Goal: Check status: Check status

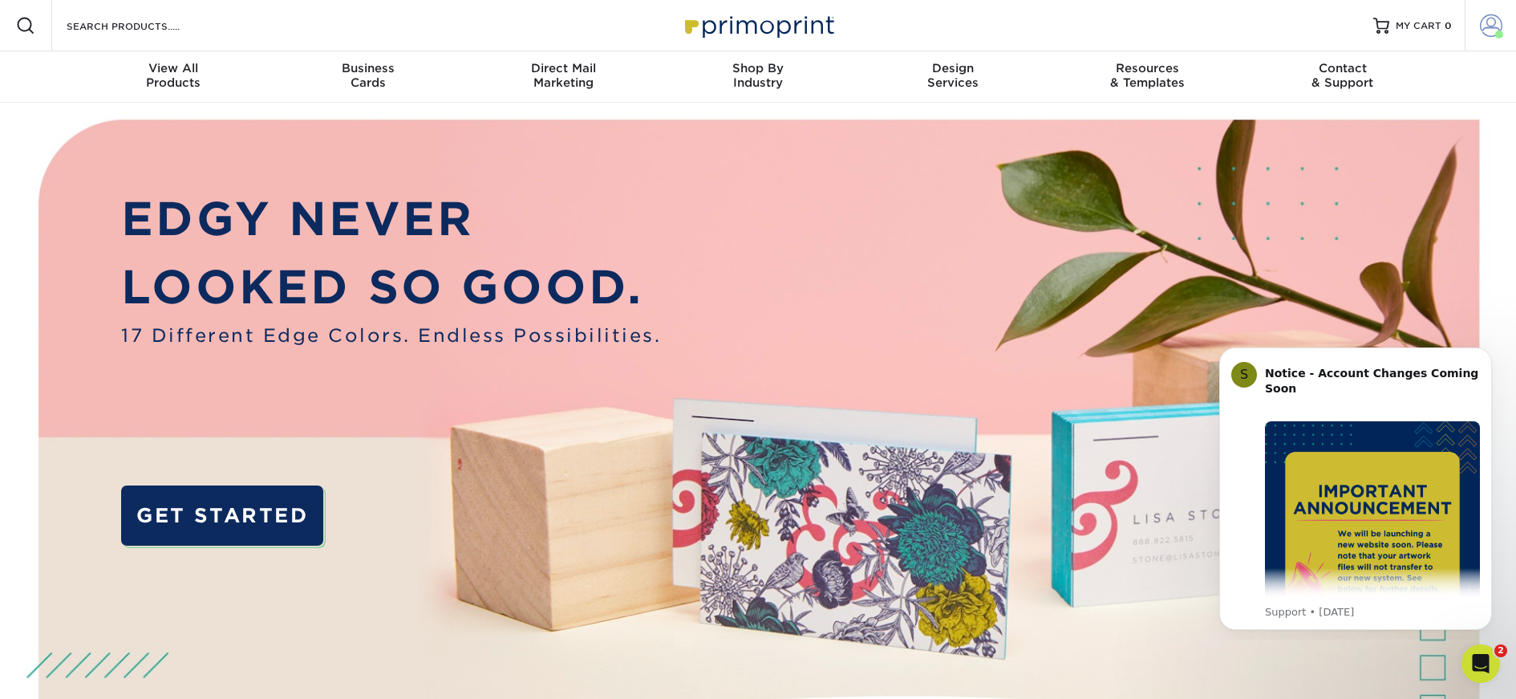
click at [1487, 26] on span at bounding box center [1491, 25] width 22 height 22
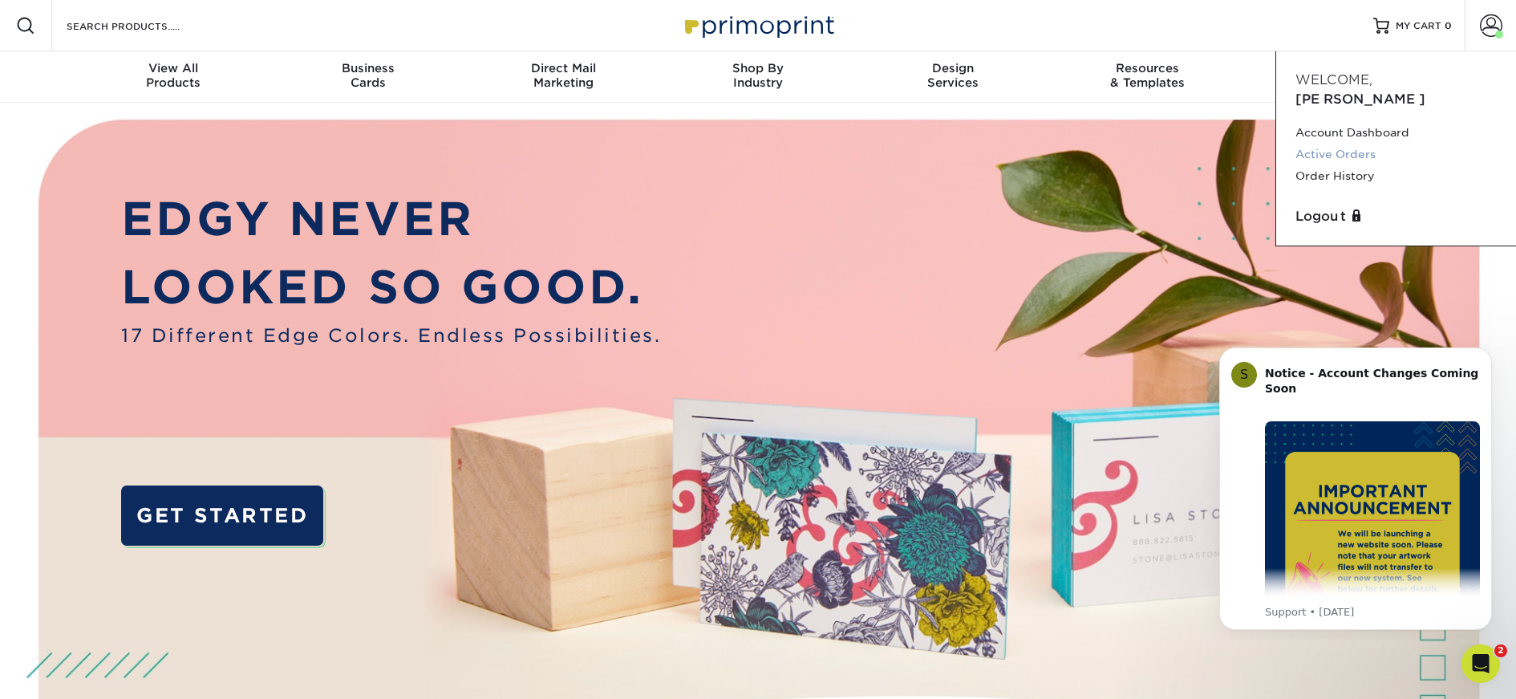
click at [1346, 144] on link "Active Orders" at bounding box center [1396, 155] width 201 height 22
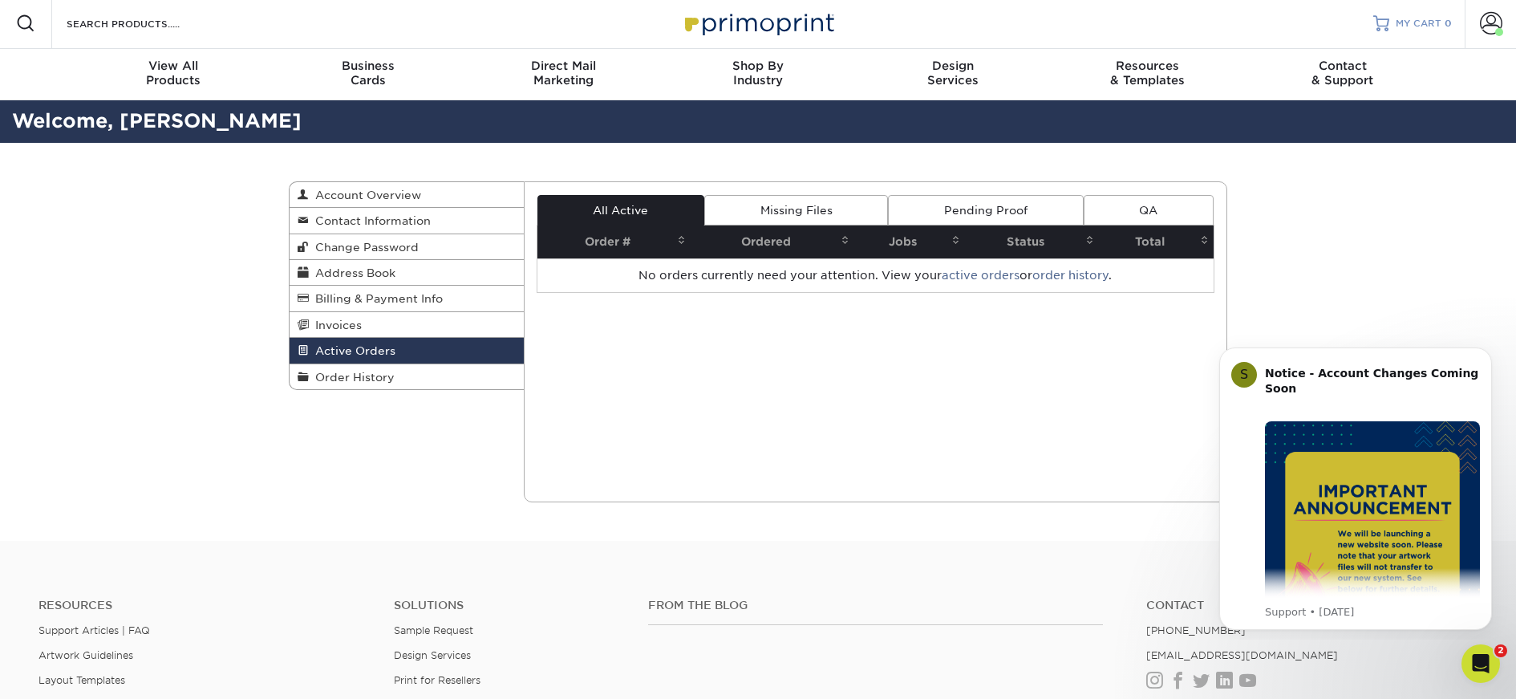
scroll to position [4, 0]
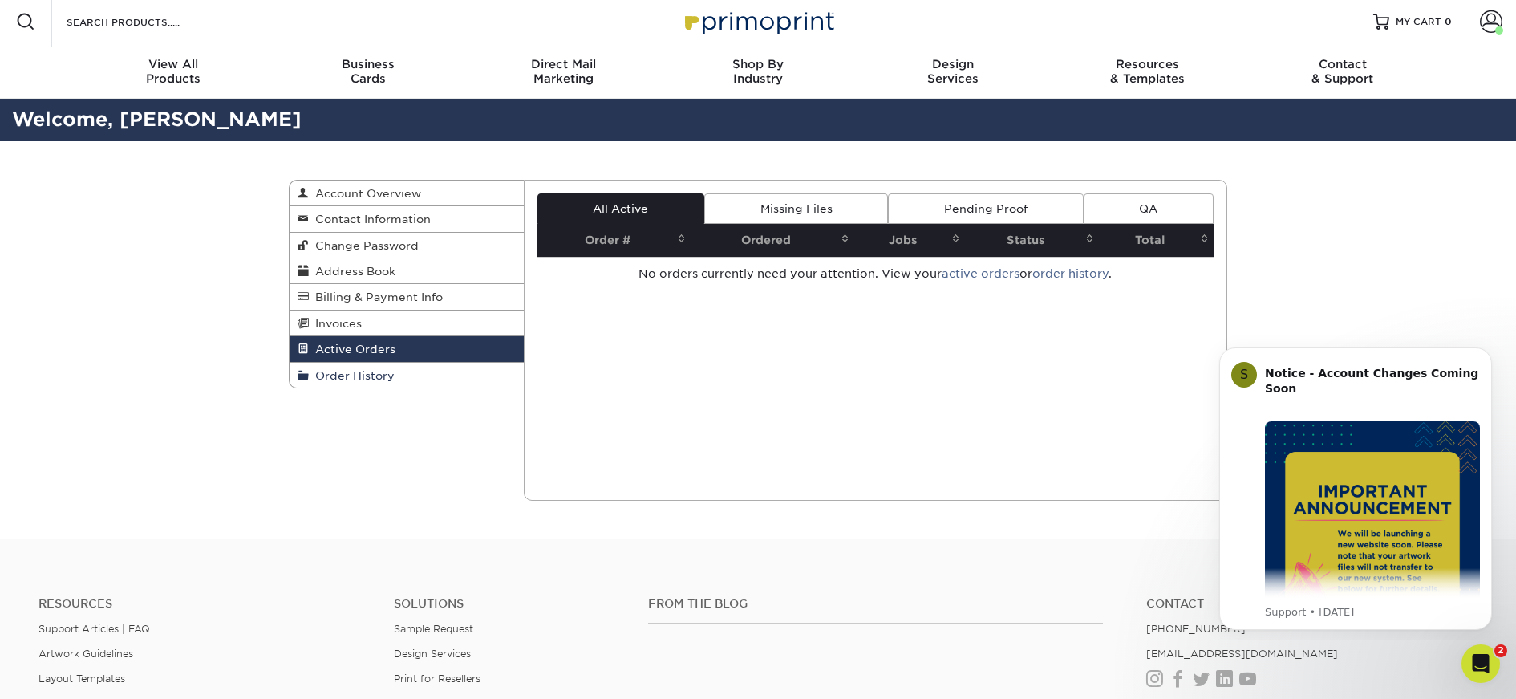
click at [355, 379] on span "Order History" at bounding box center [352, 375] width 86 height 13
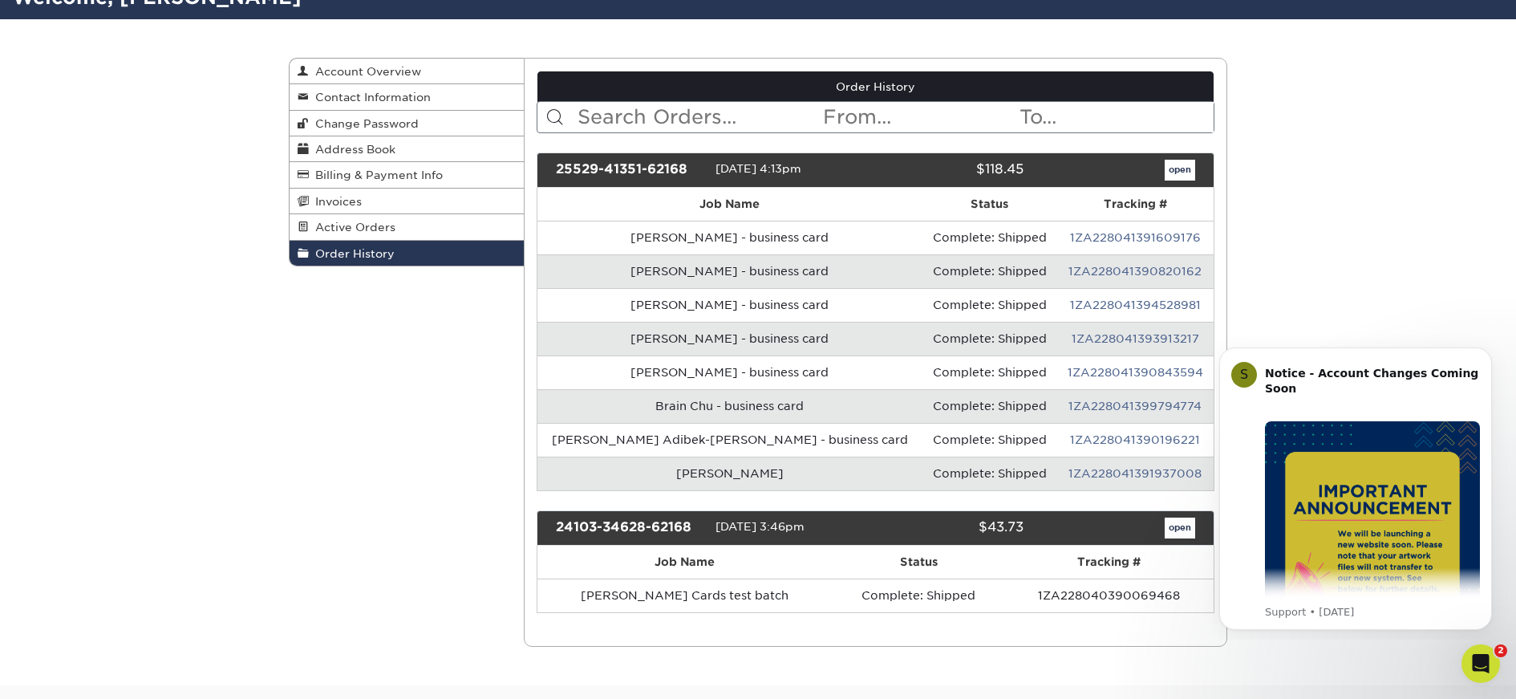
scroll to position [168, 0]
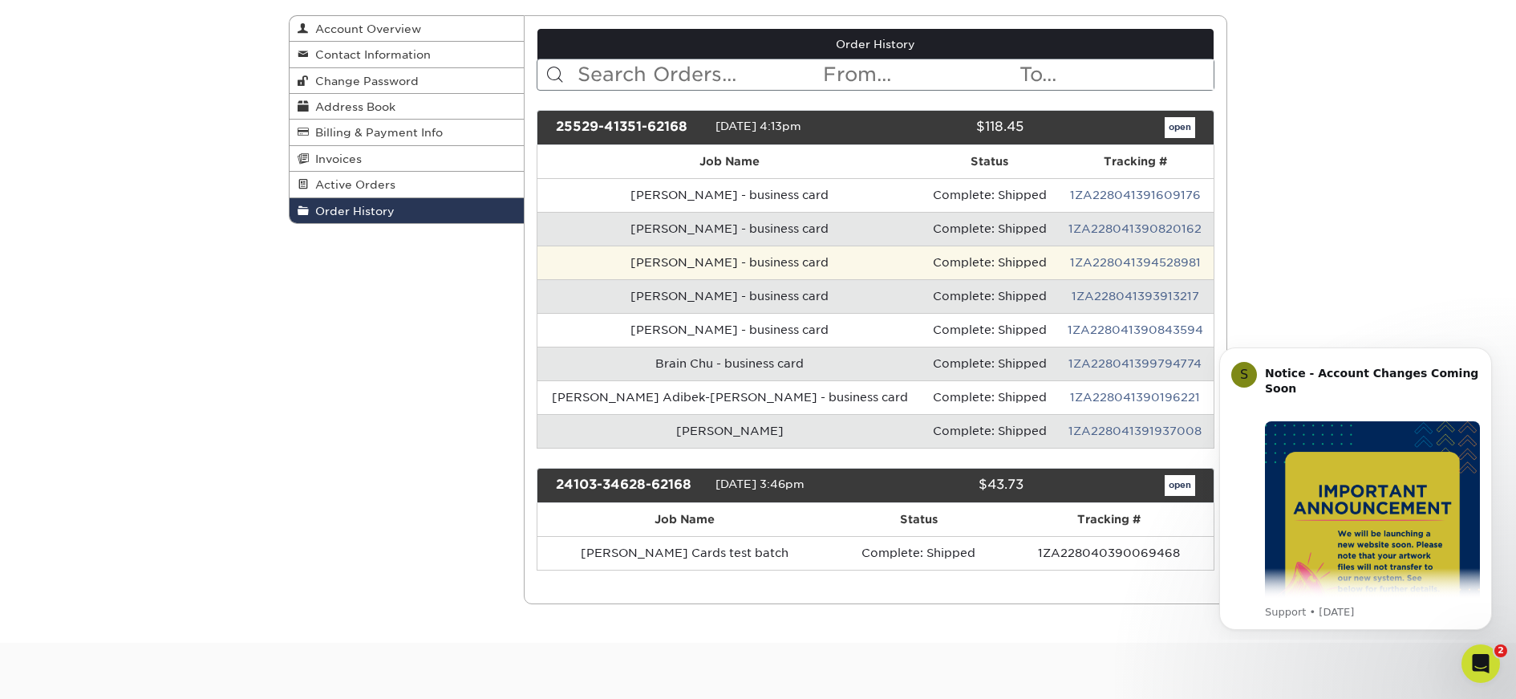
drag, startPoint x: 759, startPoint y: 261, endPoint x: 1106, endPoint y: 275, distance: 347.7
click at [759, 261] on td "Shane Purcell - business card" at bounding box center [730, 263] width 385 height 34
click at [1135, 266] on link "1ZA228041394528981" at bounding box center [1135, 262] width 131 height 13
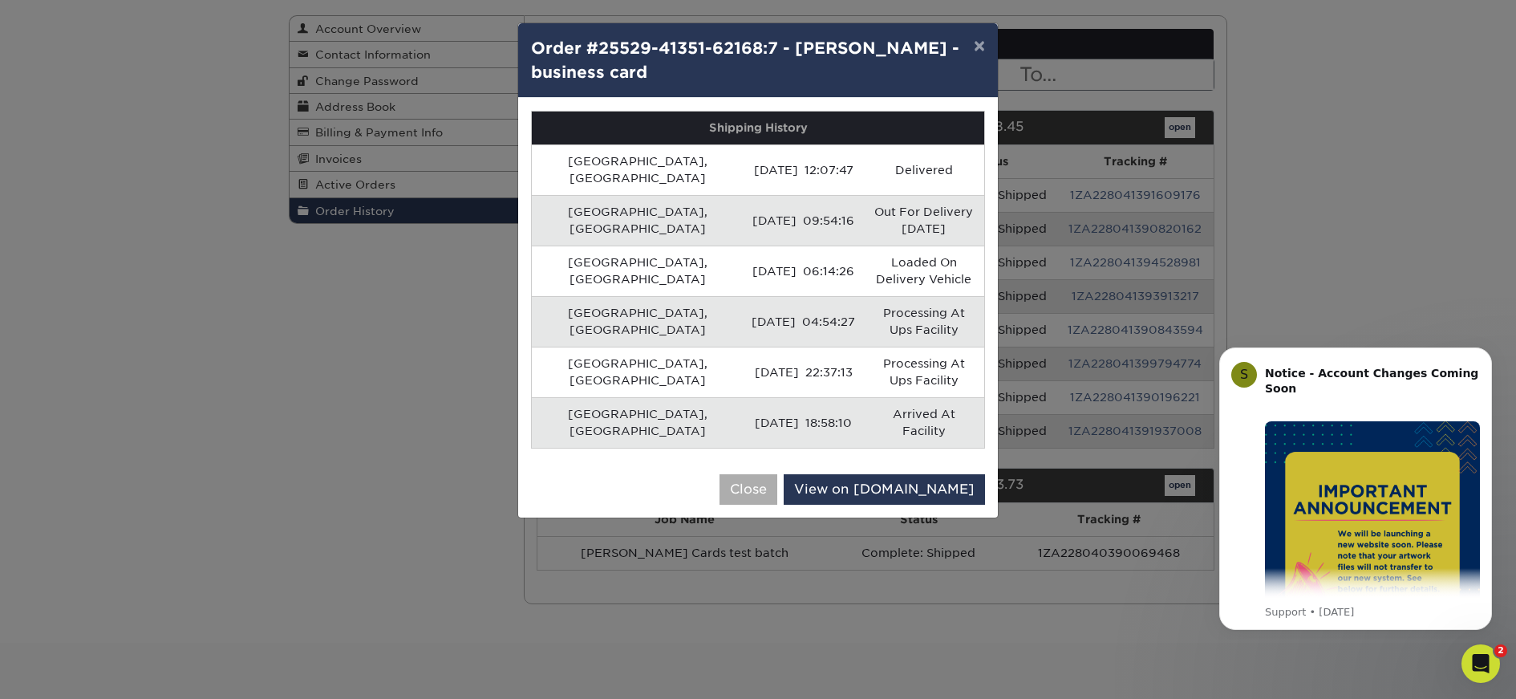
click at [777, 474] on button "Close" at bounding box center [749, 489] width 58 height 30
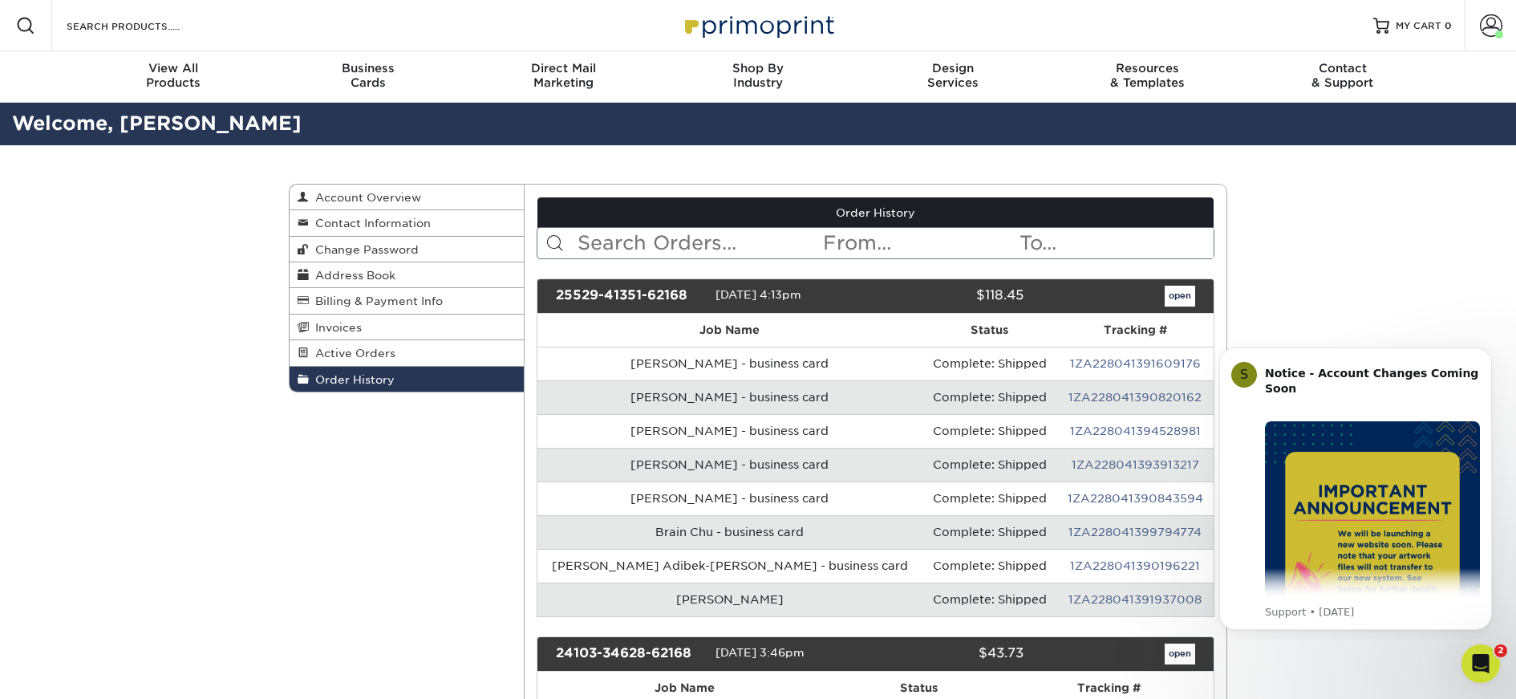
scroll to position [0, 0]
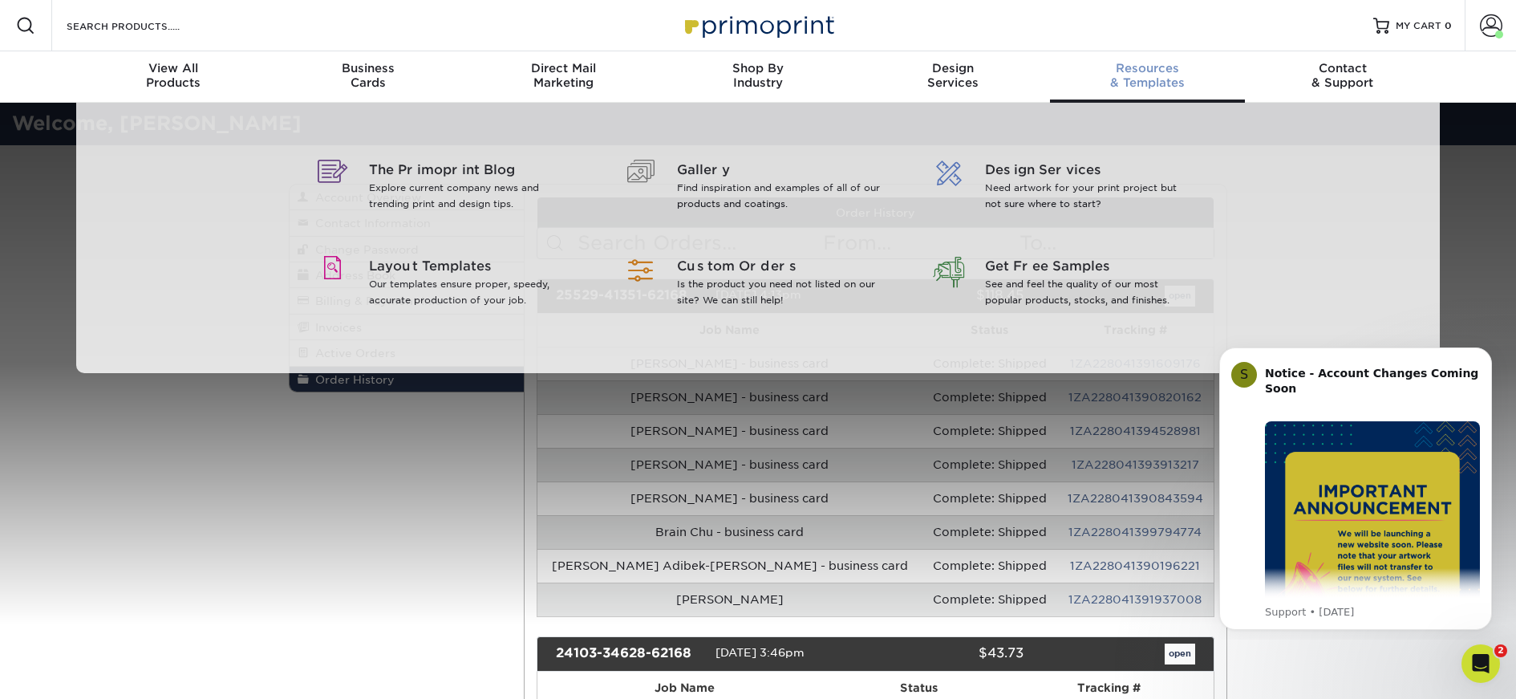
click at [1133, 79] on div "Resources & Templates" at bounding box center [1147, 75] width 195 height 29
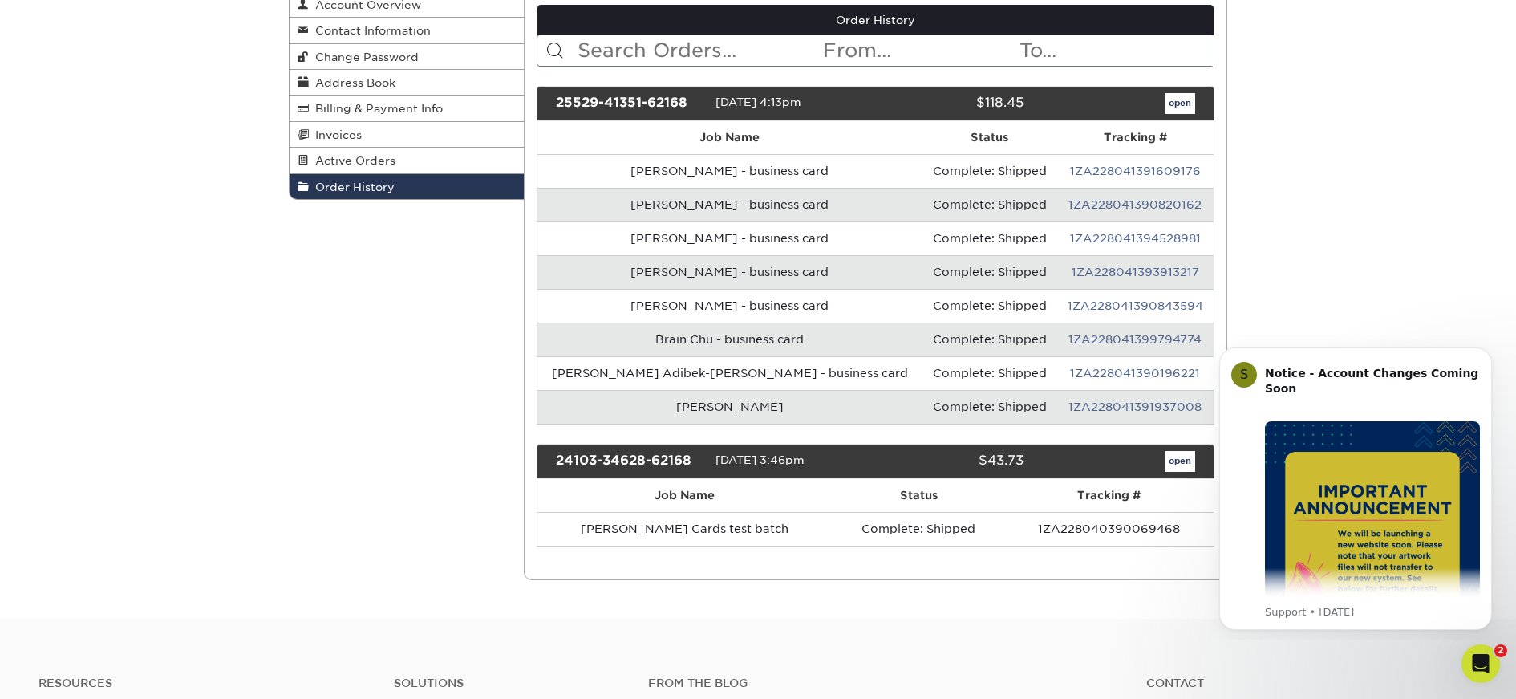
scroll to position [193, 0]
click at [1177, 461] on link "open" at bounding box center [1180, 461] width 30 height 21
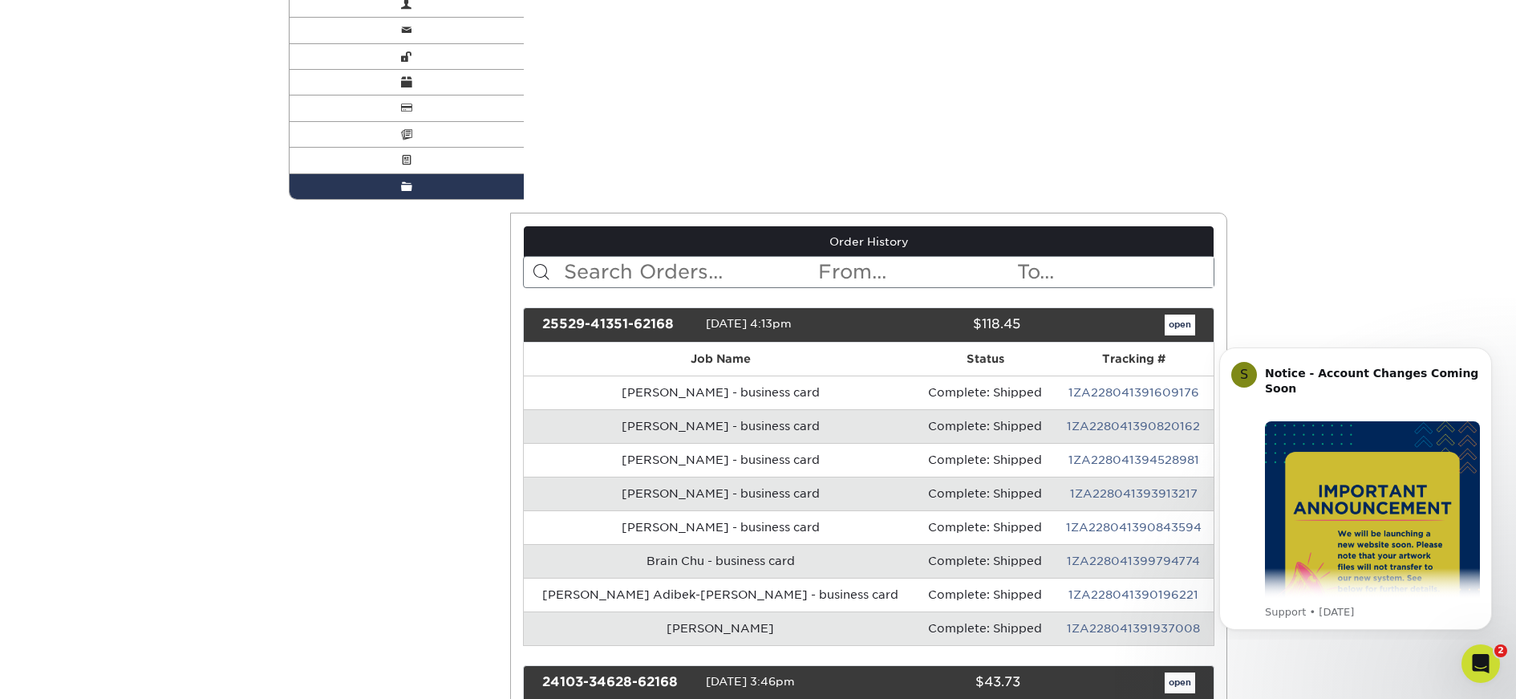
scroll to position [0, 0]
